Goal: Answer question/provide support: Share knowledge or assist other users

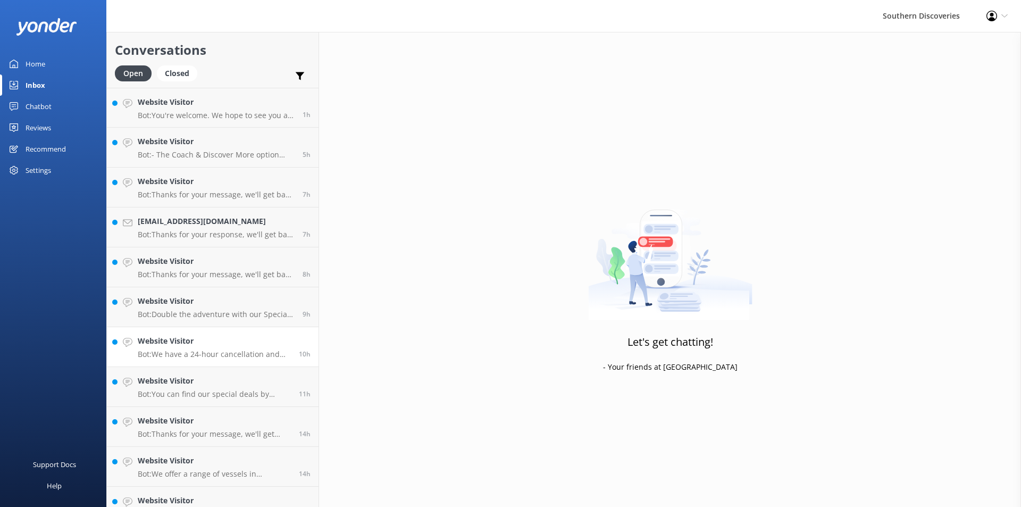
scroll to position [60, 0]
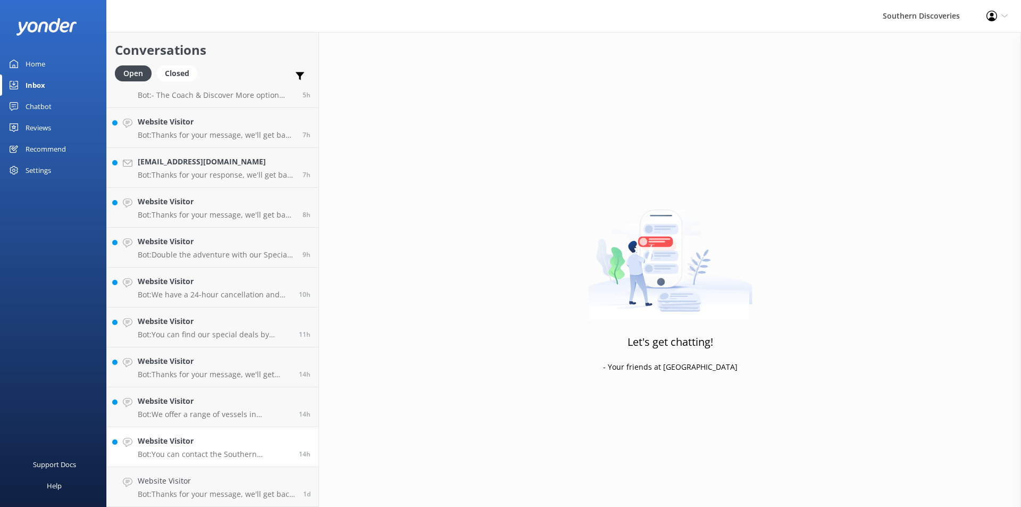
click at [216, 452] on p "Bot: You can contact the Southern Discoveries team by phone at [PHONE_NUMBER] w…" at bounding box center [214, 455] width 153 height 10
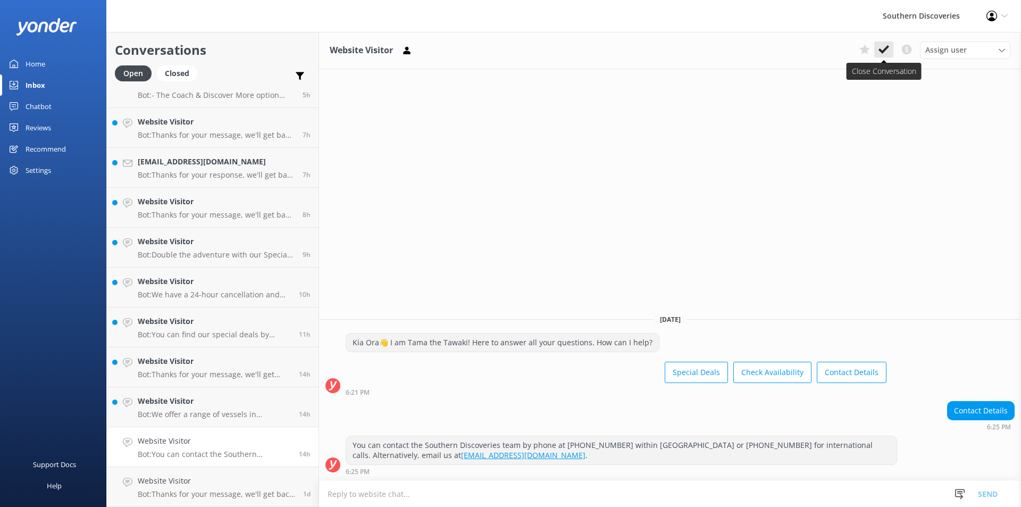
click at [881, 51] on use at bounding box center [884, 49] width 11 height 9
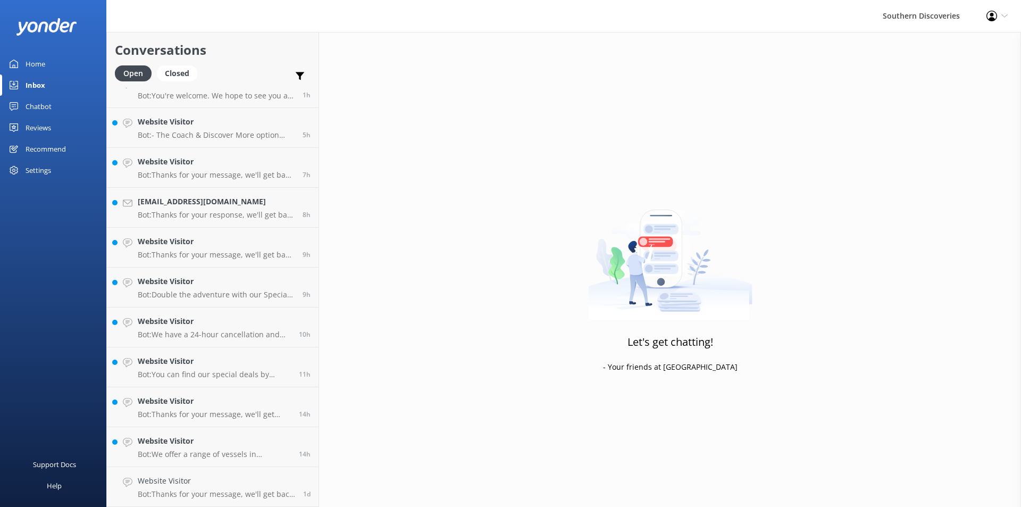
scroll to position [20, 0]
